Goal: Information Seeking & Learning: Learn about a topic

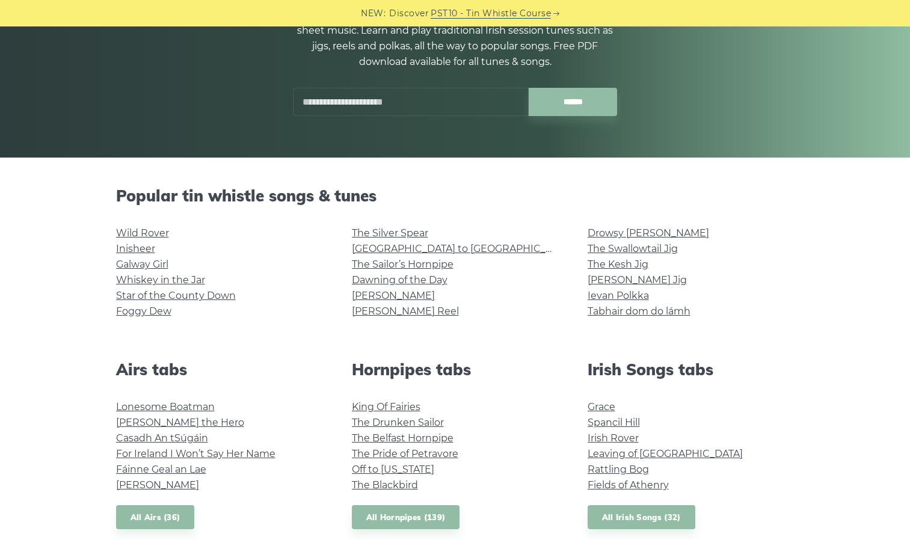
scroll to position [161, 0]
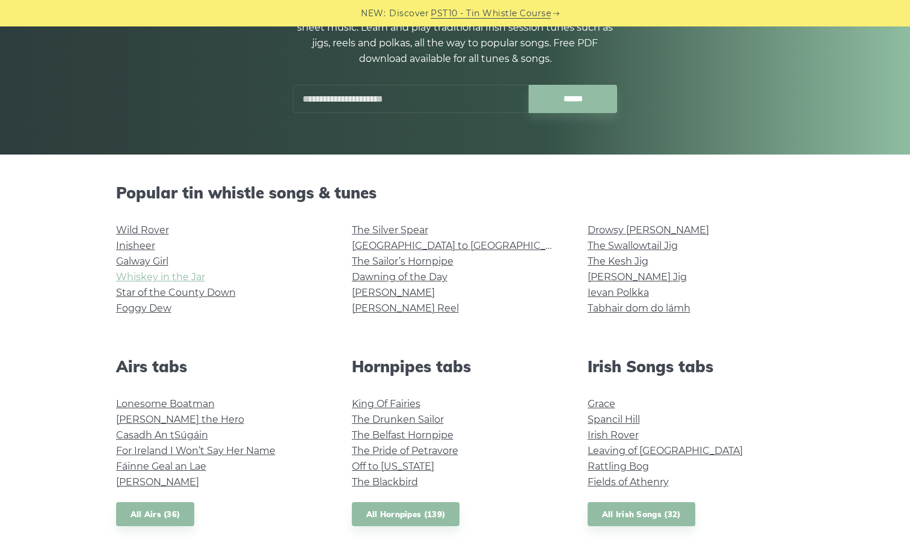
click at [183, 277] on link "Whiskey in the Jar" at bounding box center [160, 276] width 89 height 11
click at [168, 294] on link "Star of the County Down" at bounding box center [176, 292] width 120 height 11
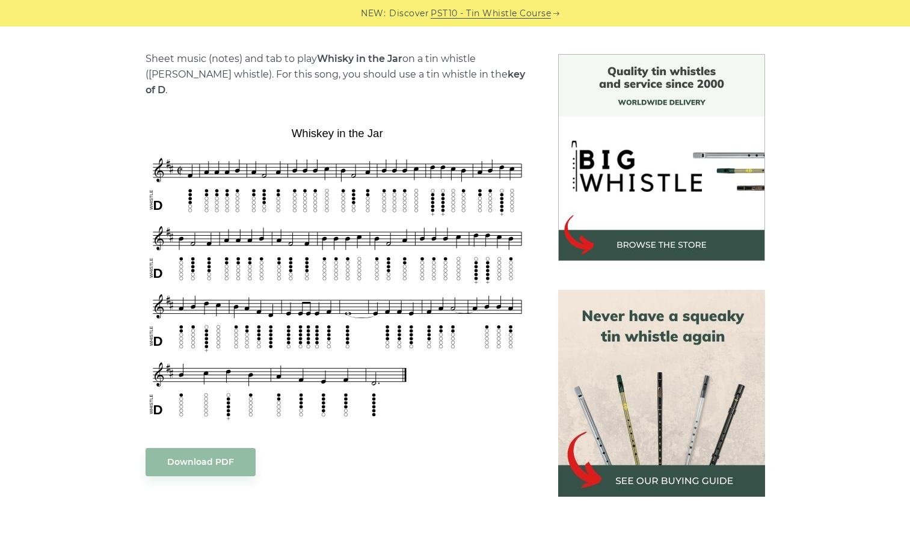
scroll to position [291, 0]
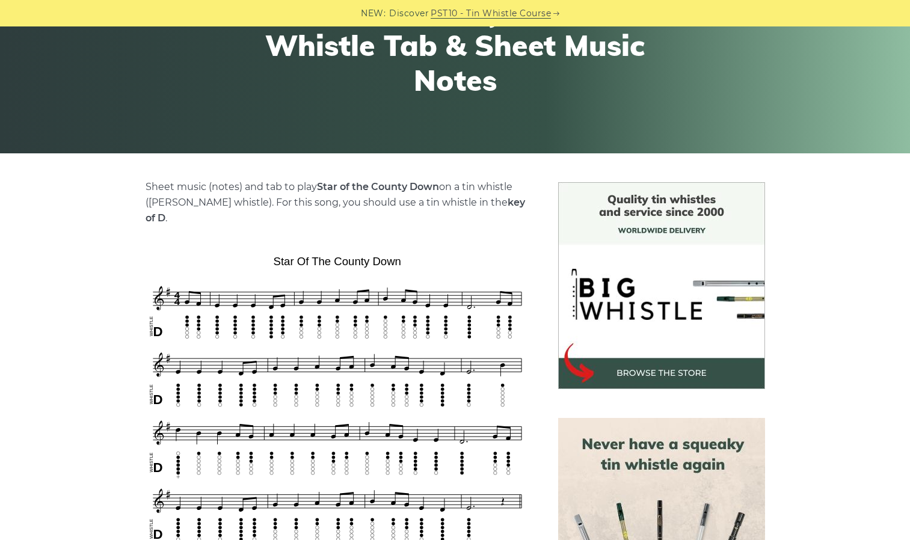
scroll to position [162, 0]
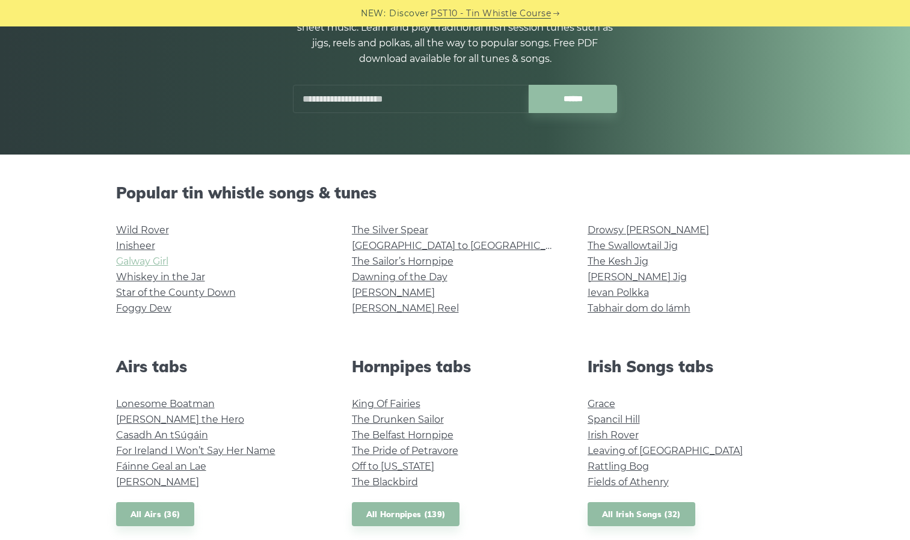
click at [160, 265] on link "Galway Girl" at bounding box center [142, 261] width 52 height 11
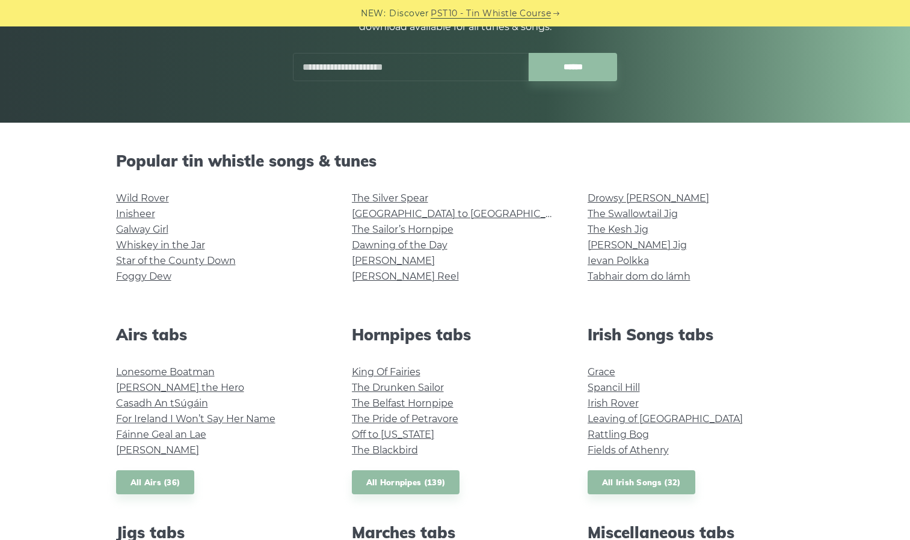
scroll to position [256, 0]
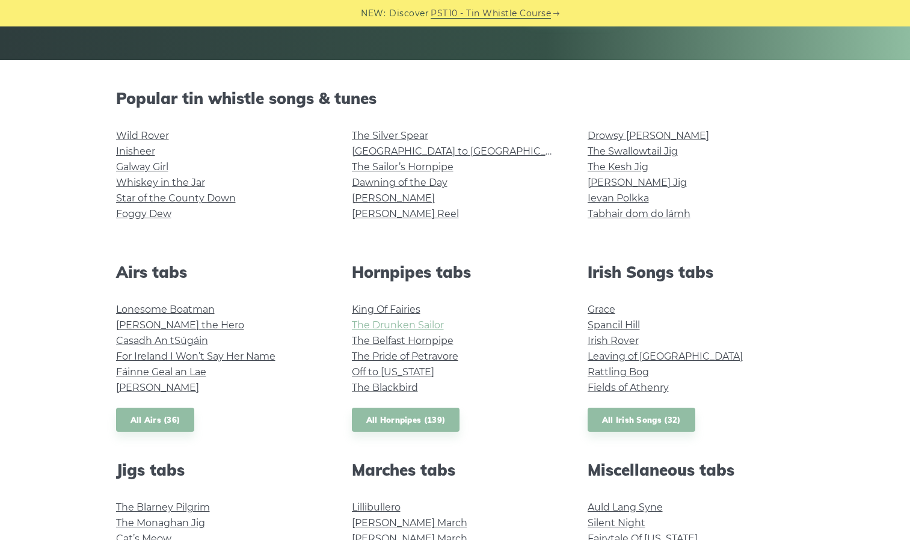
click at [417, 319] on link "The Drunken Sailor" at bounding box center [398, 324] width 92 height 11
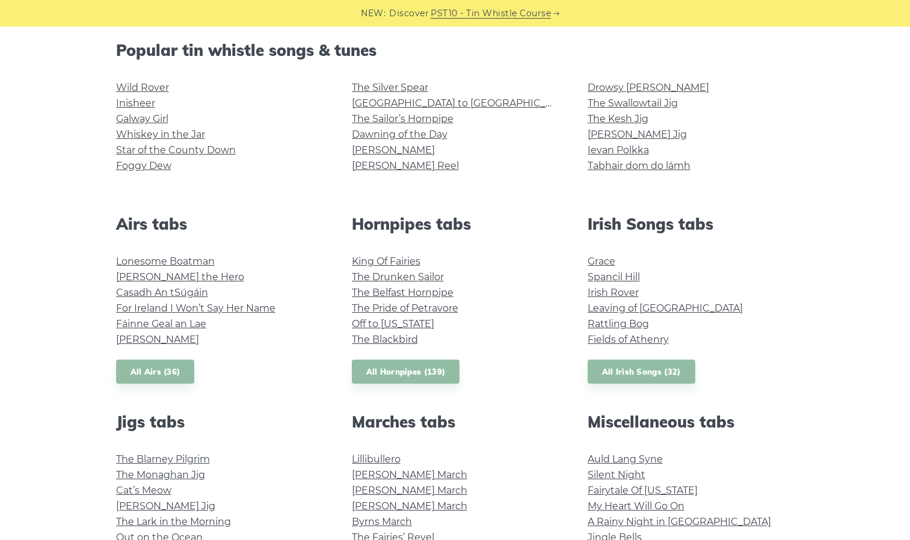
scroll to position [330, 0]
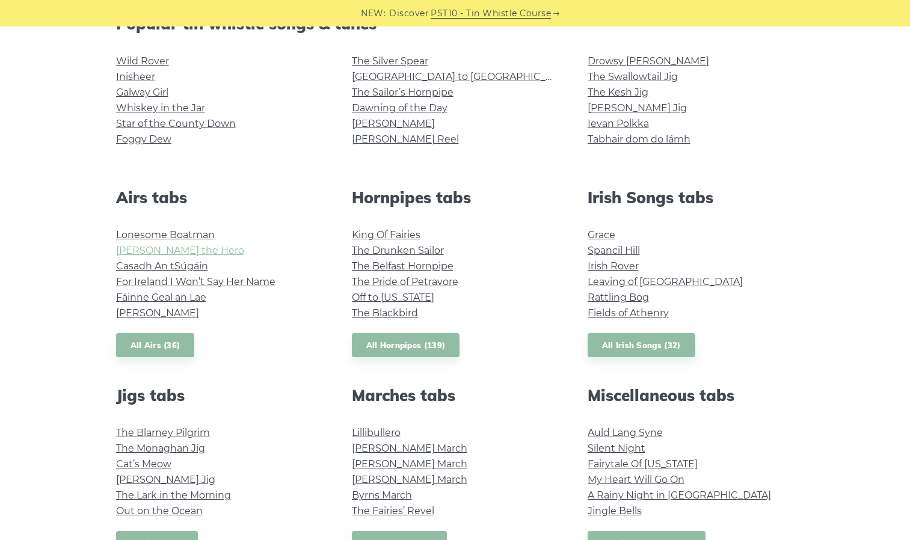
click at [183, 250] on link "Hector the Hero" at bounding box center [180, 250] width 128 height 11
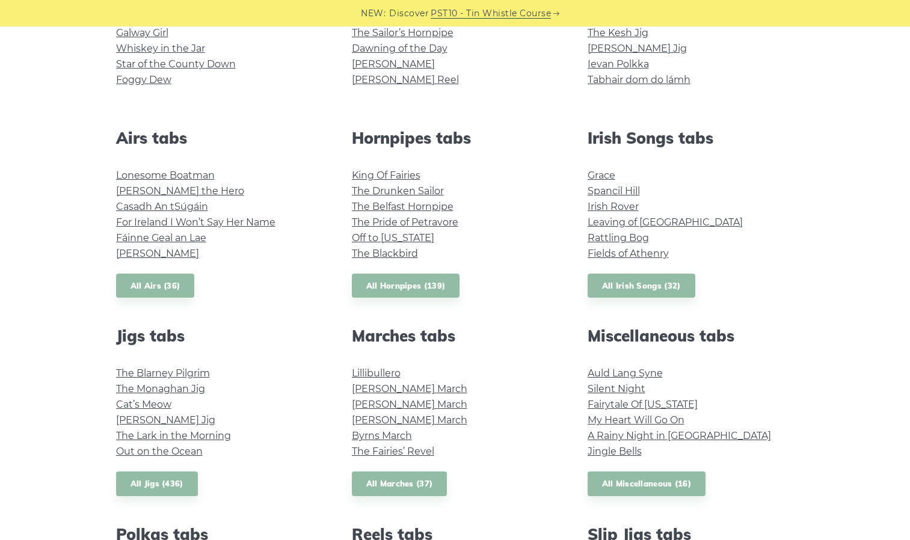
scroll to position [391, 0]
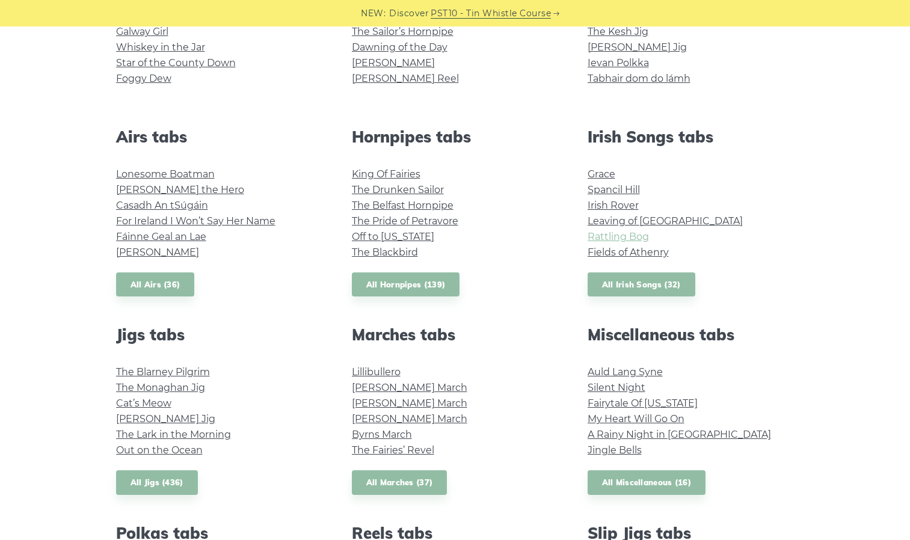
click at [626, 231] on link "Rattling Bog" at bounding box center [617, 236] width 61 height 11
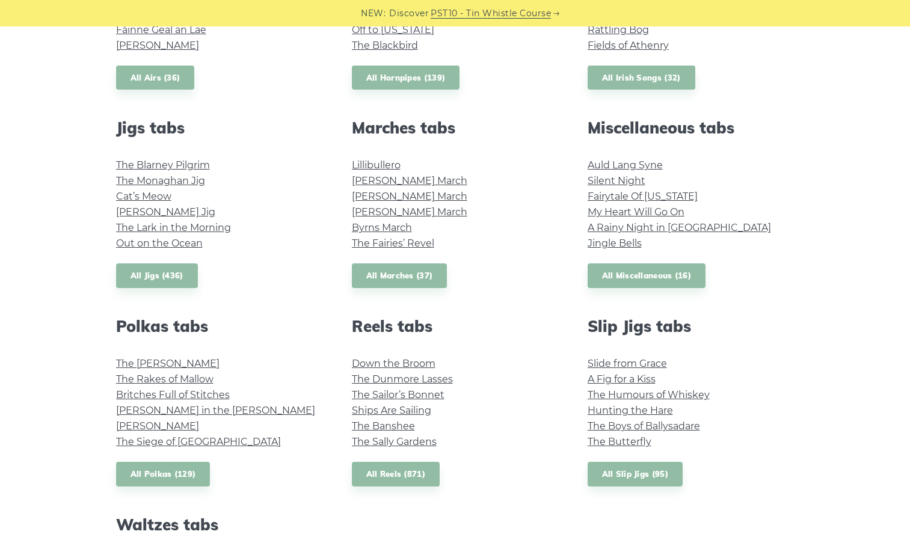
scroll to position [598, 0]
click at [637, 182] on link "Silent Night" at bounding box center [616, 179] width 58 height 11
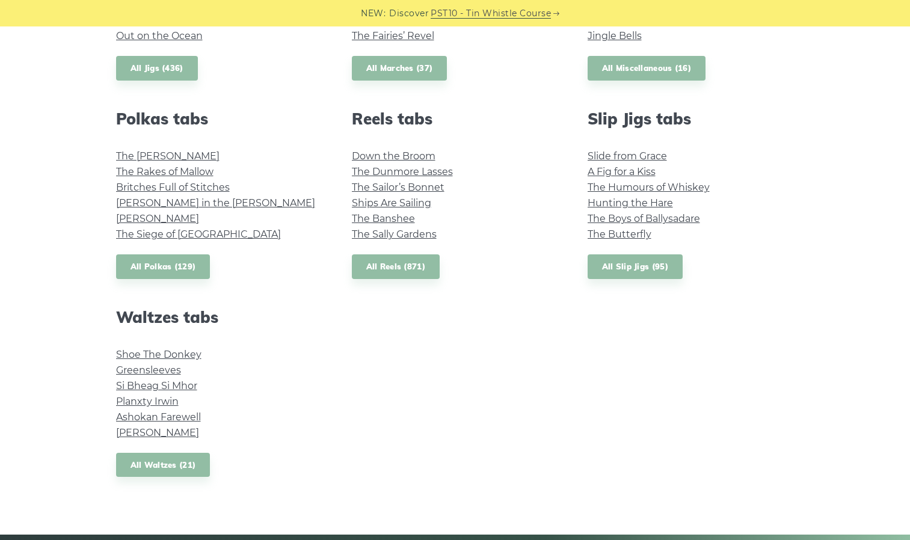
scroll to position [806, 0]
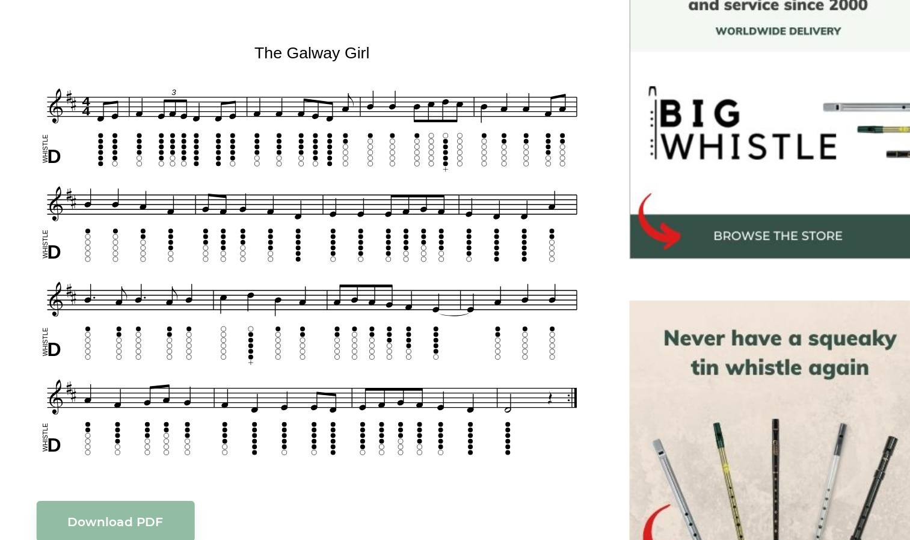
scroll to position [266, 0]
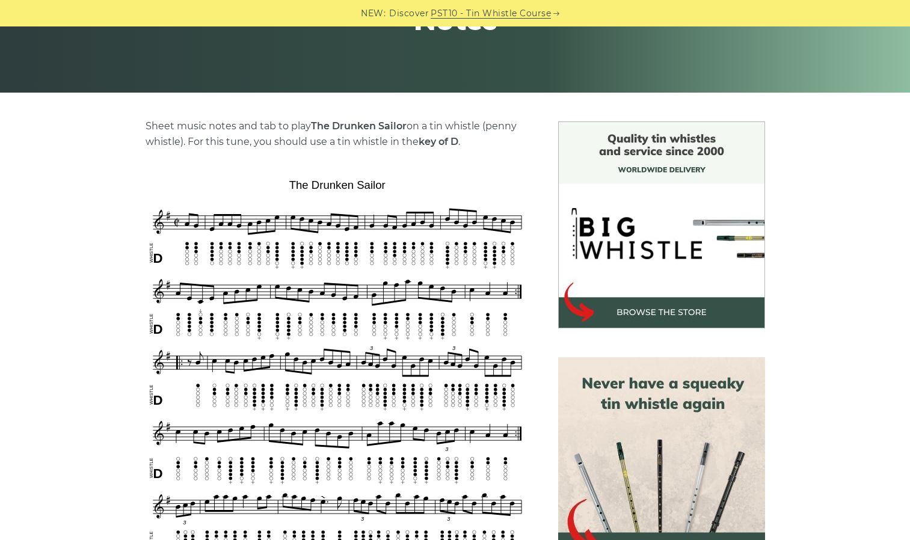
scroll to position [238, 0]
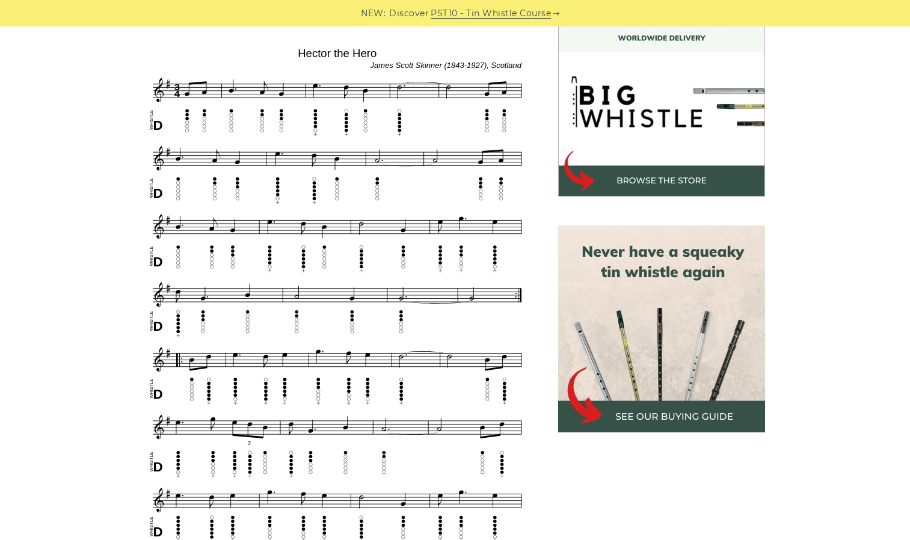
scroll to position [354, 0]
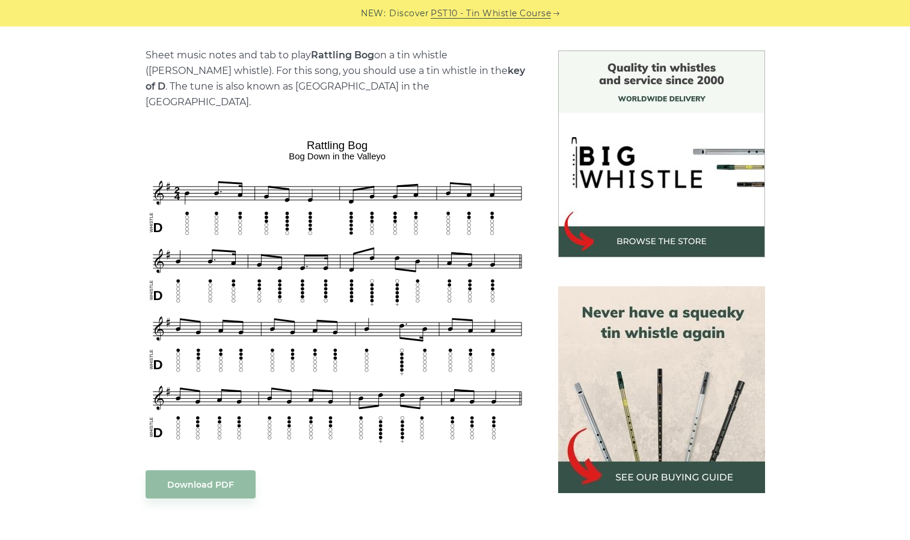
scroll to position [296, 0]
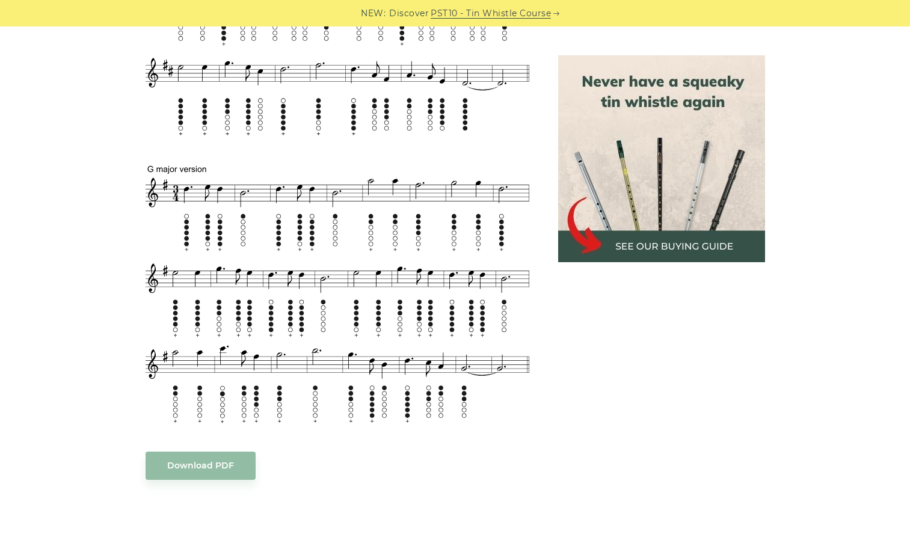
scroll to position [623, 0]
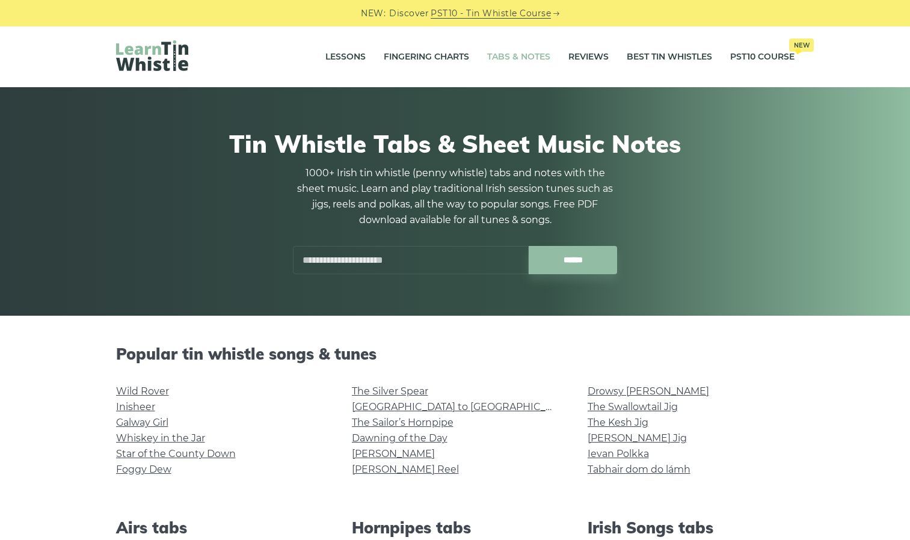
scroll to position [96, 0]
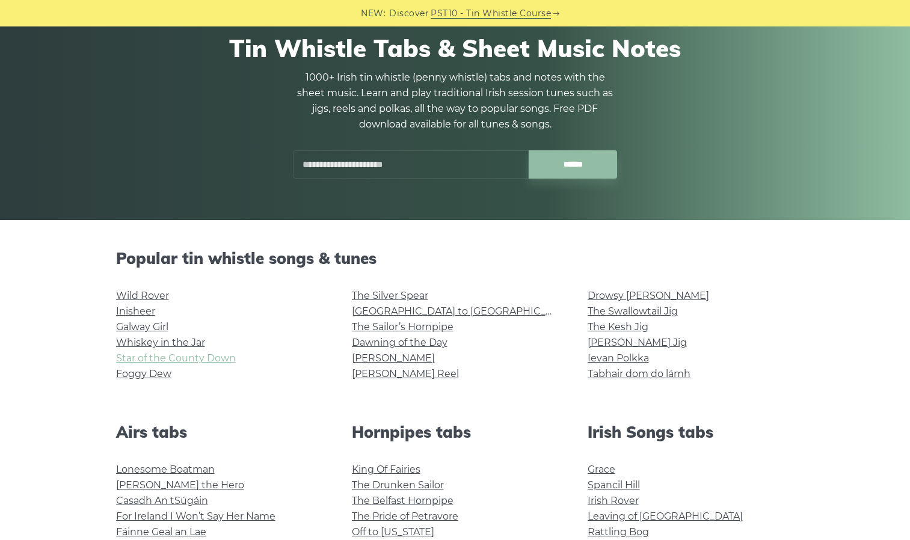
click at [178, 358] on link "Star of the County Down" at bounding box center [176, 357] width 120 height 11
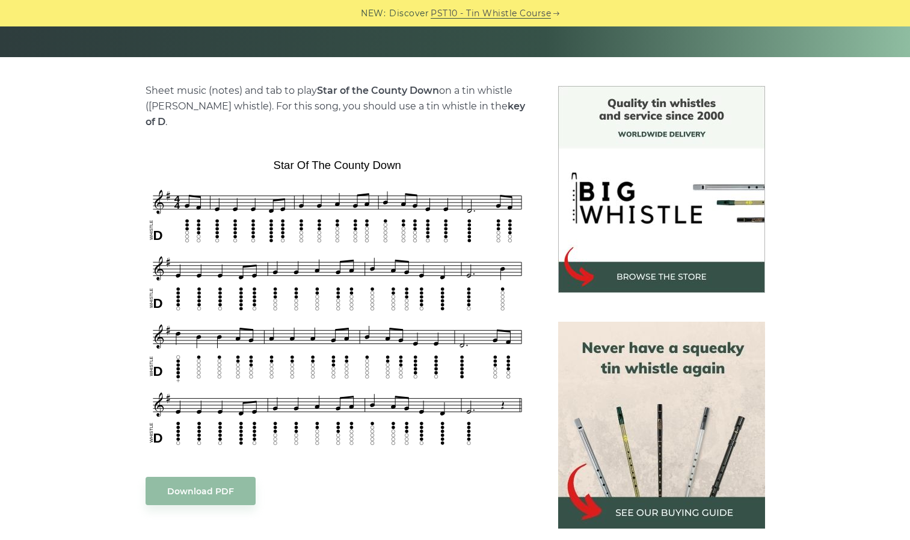
scroll to position [279, 0]
